Goal: Information Seeking & Learning: Check status

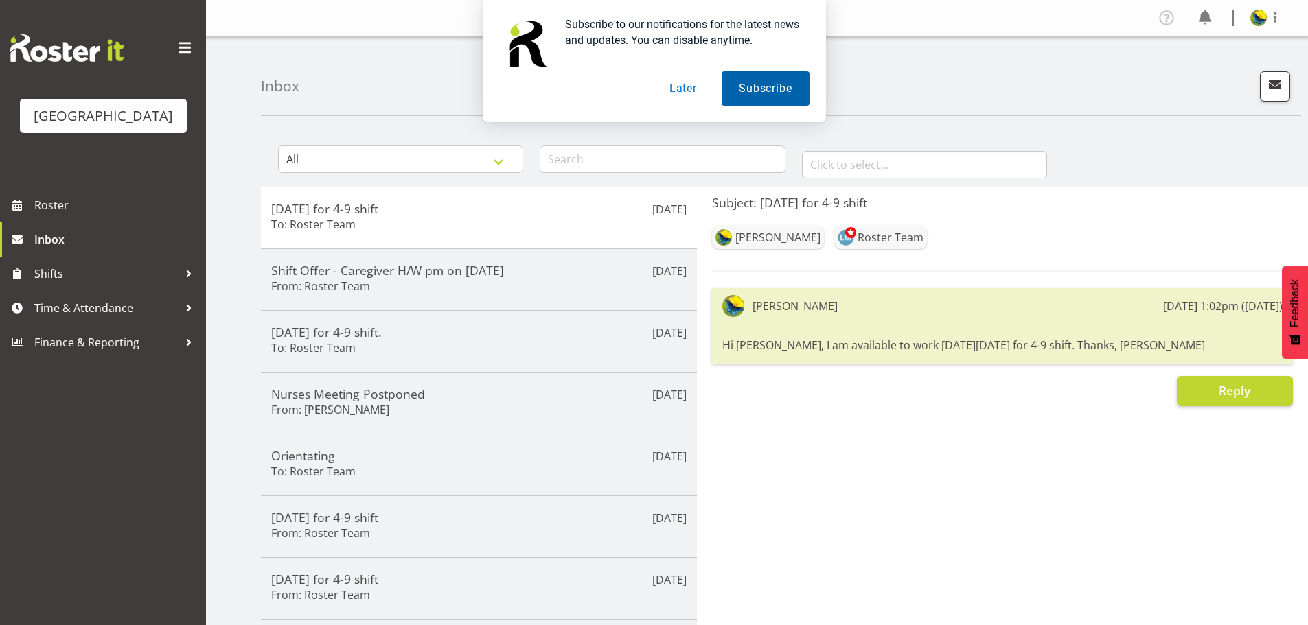
click at [787, 91] on button "Subscribe" at bounding box center [765, 88] width 87 height 34
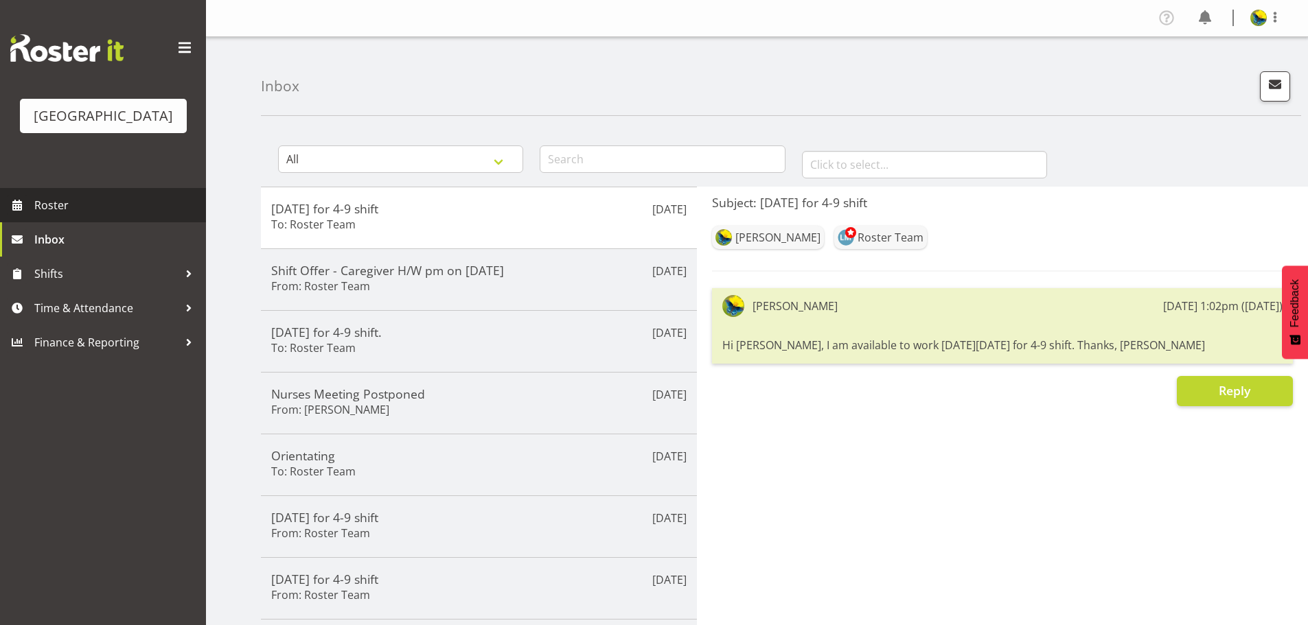
click at [143, 216] on span "Roster" at bounding box center [116, 205] width 165 height 21
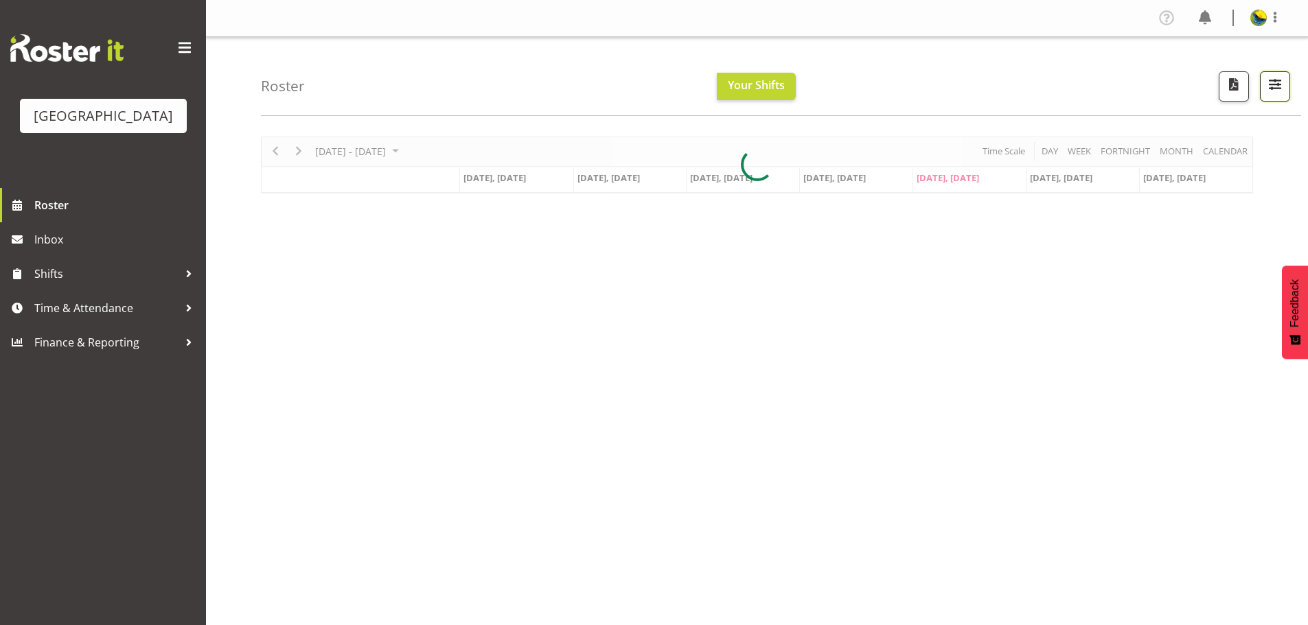
click at [1278, 88] on span "button" at bounding box center [1275, 85] width 18 height 18
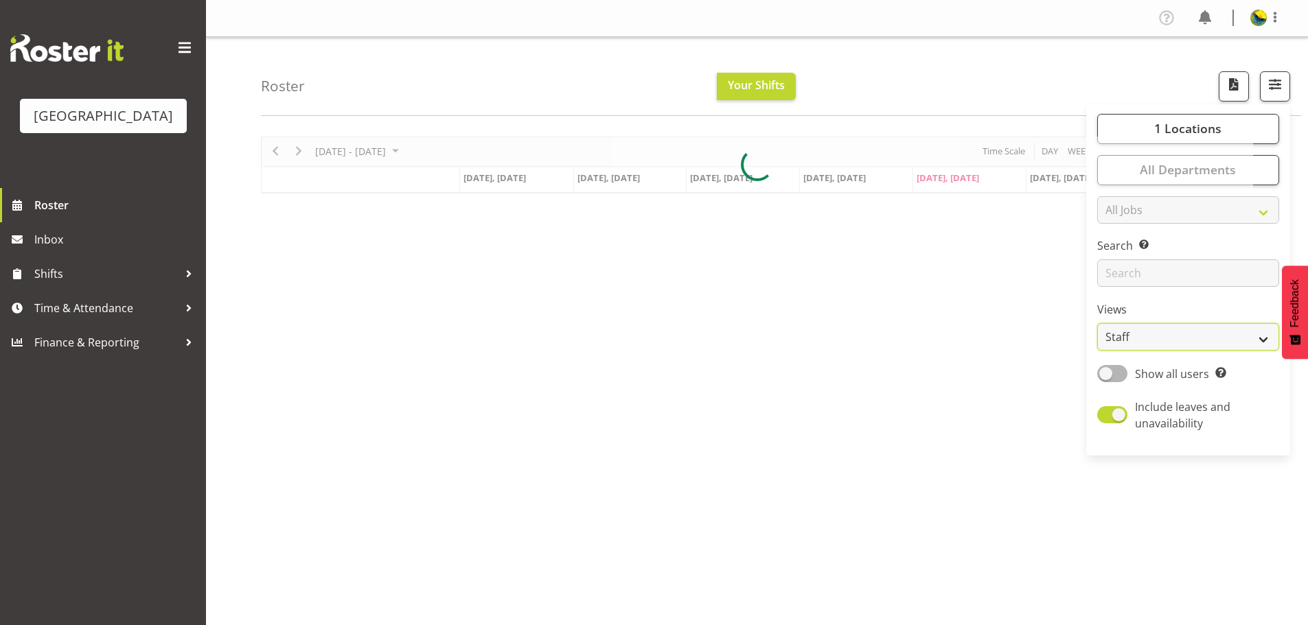
click at [1186, 351] on select "Staff Role Shift - Horizontal Shift - Vertical Staff - Location" at bounding box center [1188, 336] width 182 height 27
select select "shift"
click at [1097, 351] on select "Staff Role Shift - Horizontal Shift - Vertical Staff - Location" at bounding box center [1188, 336] width 182 height 27
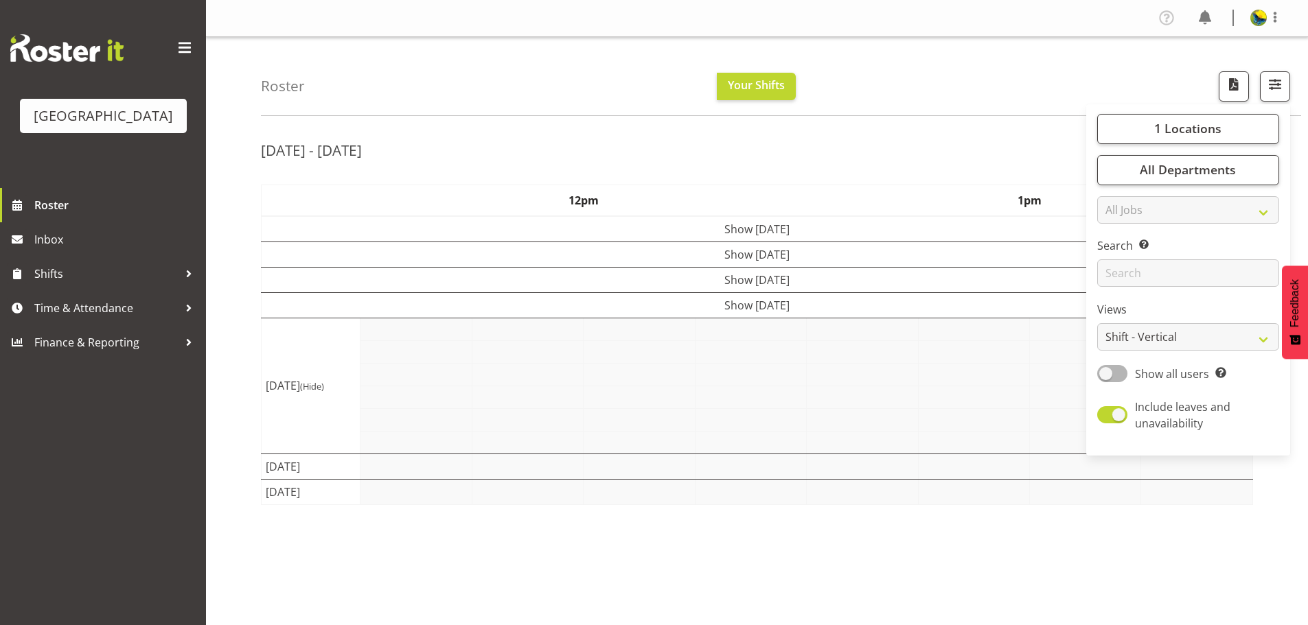
click at [965, 76] on div "Roster Your Shifts 1 Locations Clear Parkwood Kitchen Parkwood Nurses Select Al…" at bounding box center [781, 76] width 1040 height 79
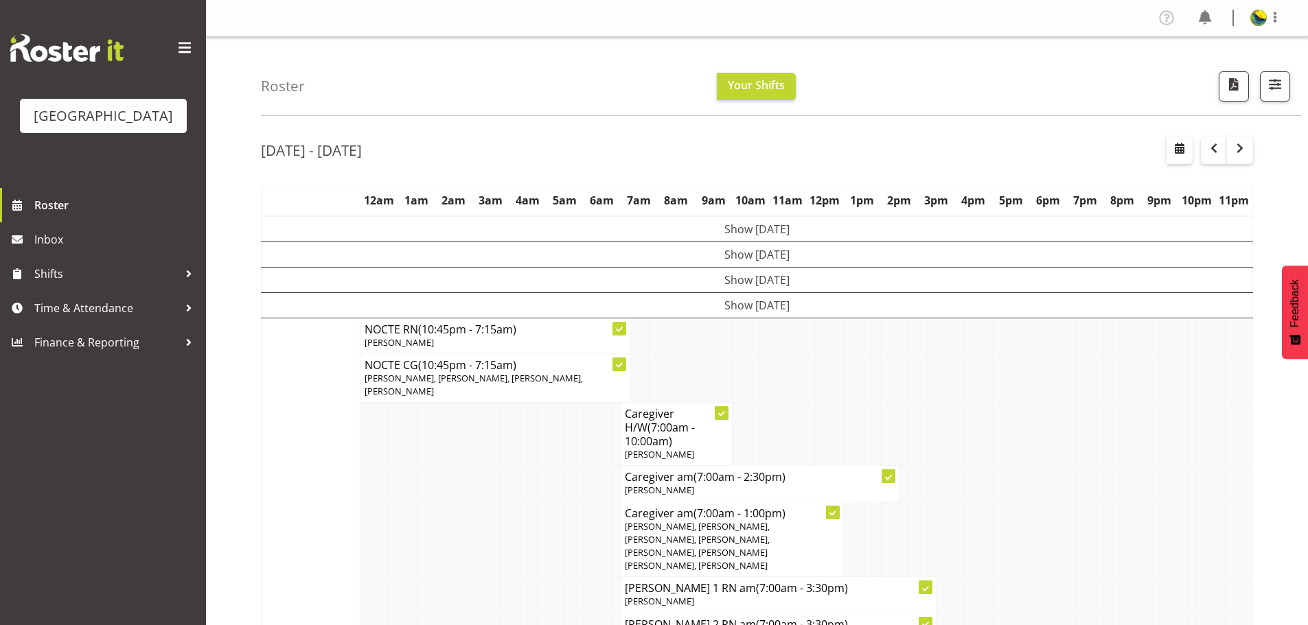
click at [966, 77] on div "Roster Your Shifts 1 Locations Clear Parkwood Kitchen Parkwood Nurses Select Al…" at bounding box center [781, 76] width 1040 height 79
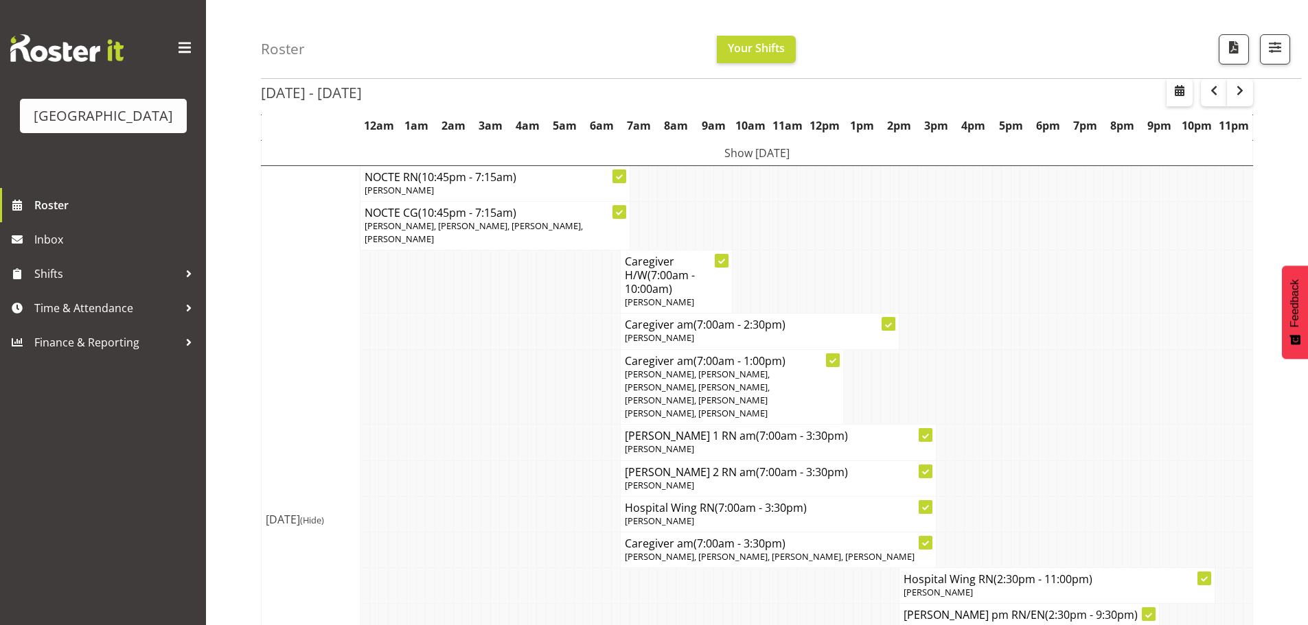
scroll to position [15, 0]
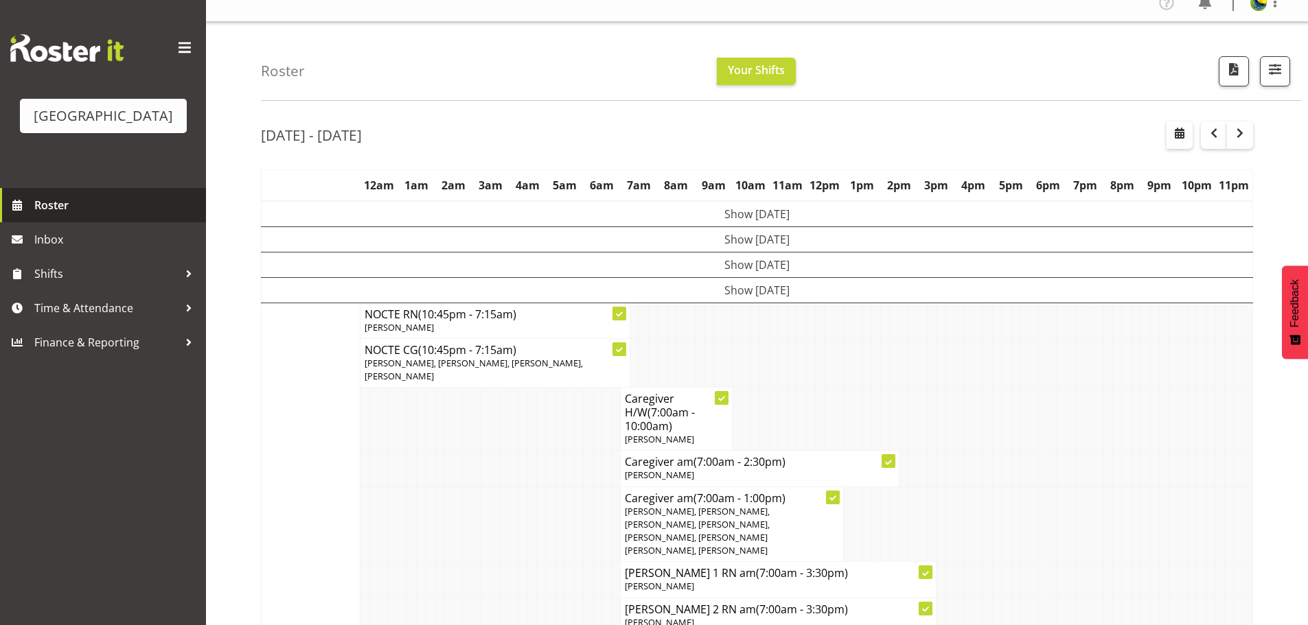
click at [159, 216] on span "Roster" at bounding box center [116, 205] width 165 height 21
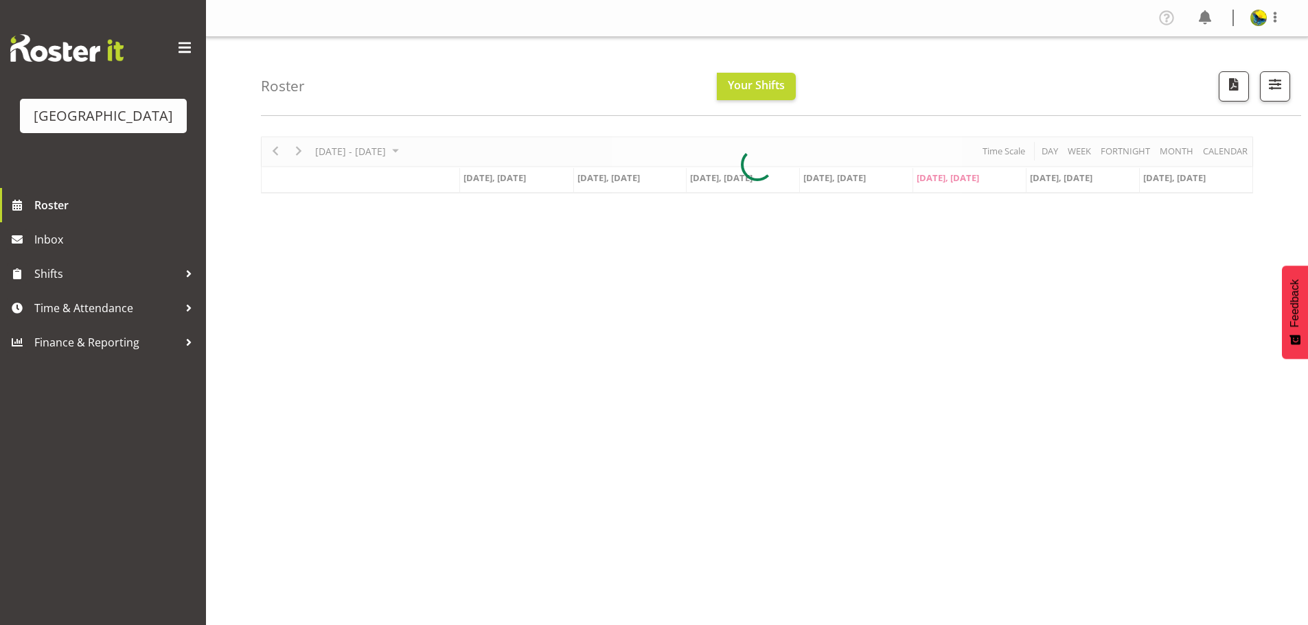
click at [1216, 159] on div at bounding box center [757, 165] width 992 height 57
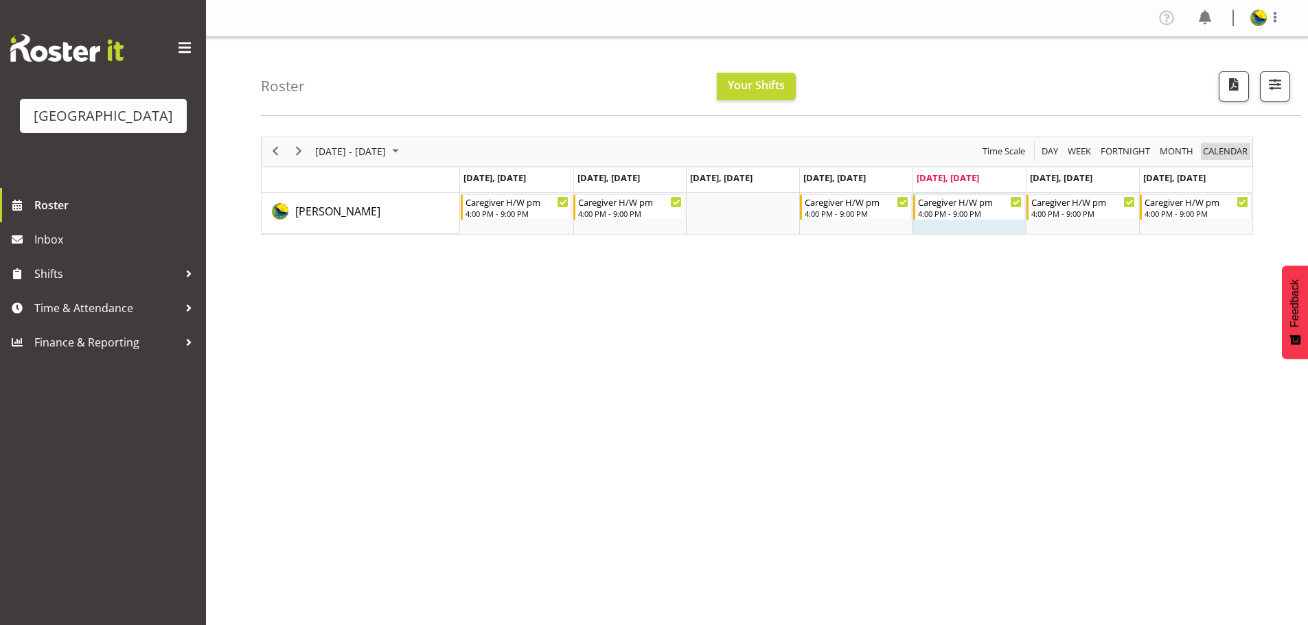
click at [1226, 159] on span "calendar" at bounding box center [1224, 151] width 47 height 17
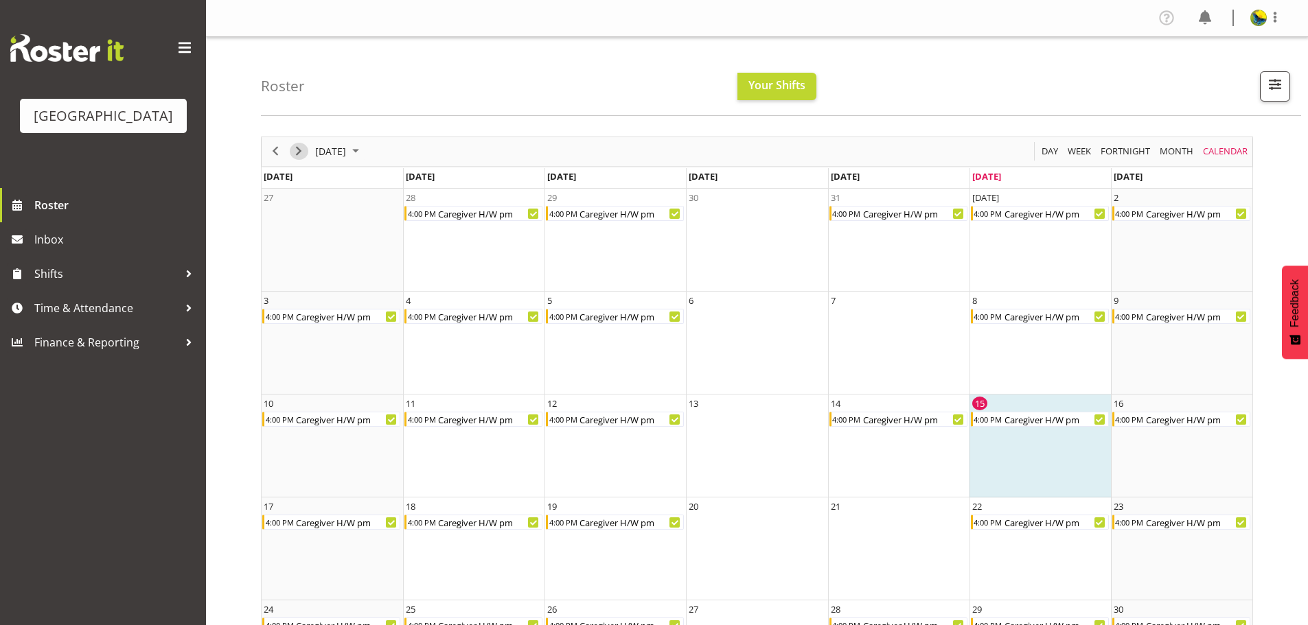
click at [302, 160] on span "Next" at bounding box center [298, 151] width 16 height 17
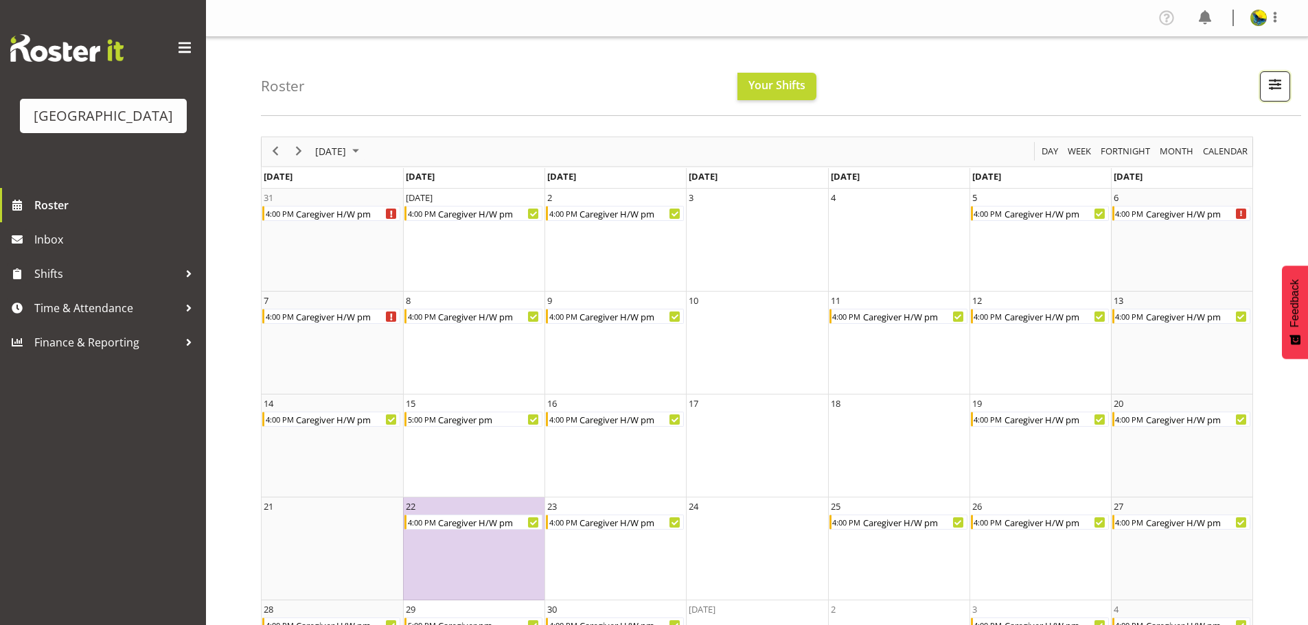
click at [1268, 101] on button "button" at bounding box center [1275, 86] width 30 height 30
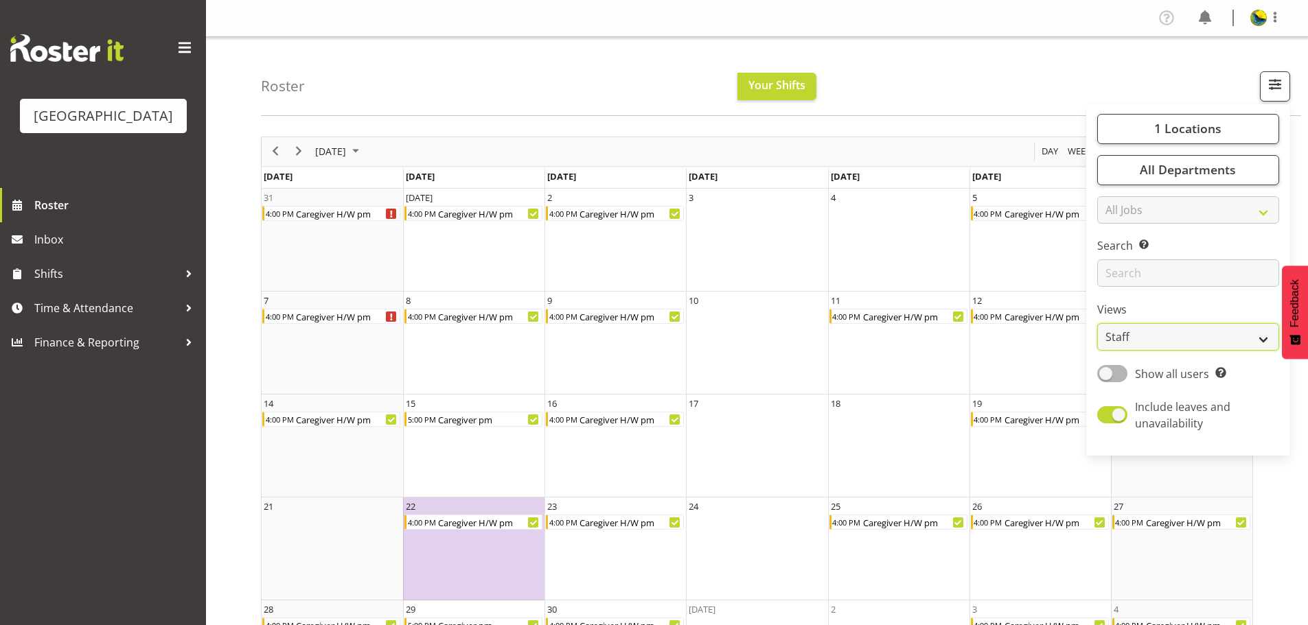
click at [1227, 351] on select "Staff Role Shift - Horizontal Shift - Vertical Staff - Location" at bounding box center [1188, 336] width 182 height 27
select select "shiftH"
click at [1097, 351] on select "Staff Role Shift - Horizontal Shift - Vertical Staff - Location" at bounding box center [1188, 336] width 182 height 27
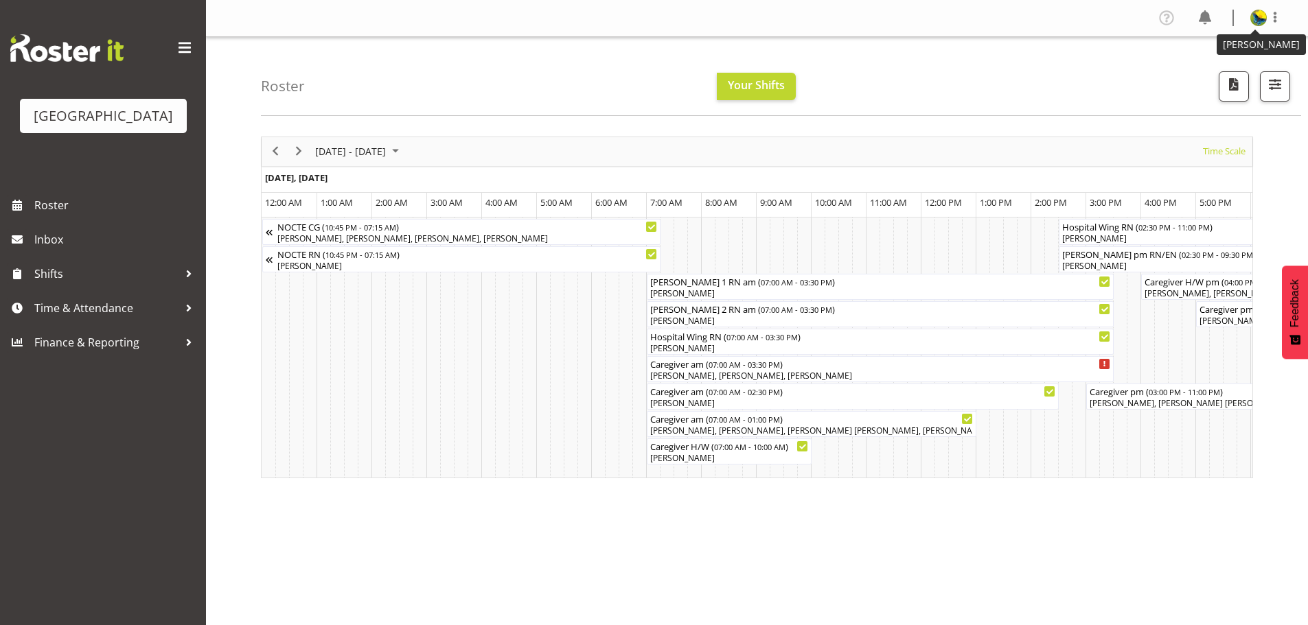
click at [1254, 26] on img at bounding box center [1258, 18] width 16 height 16
click at [1245, 80] on link "Log Out" at bounding box center [1217, 72] width 132 height 25
